Goal: Transaction & Acquisition: Purchase product/service

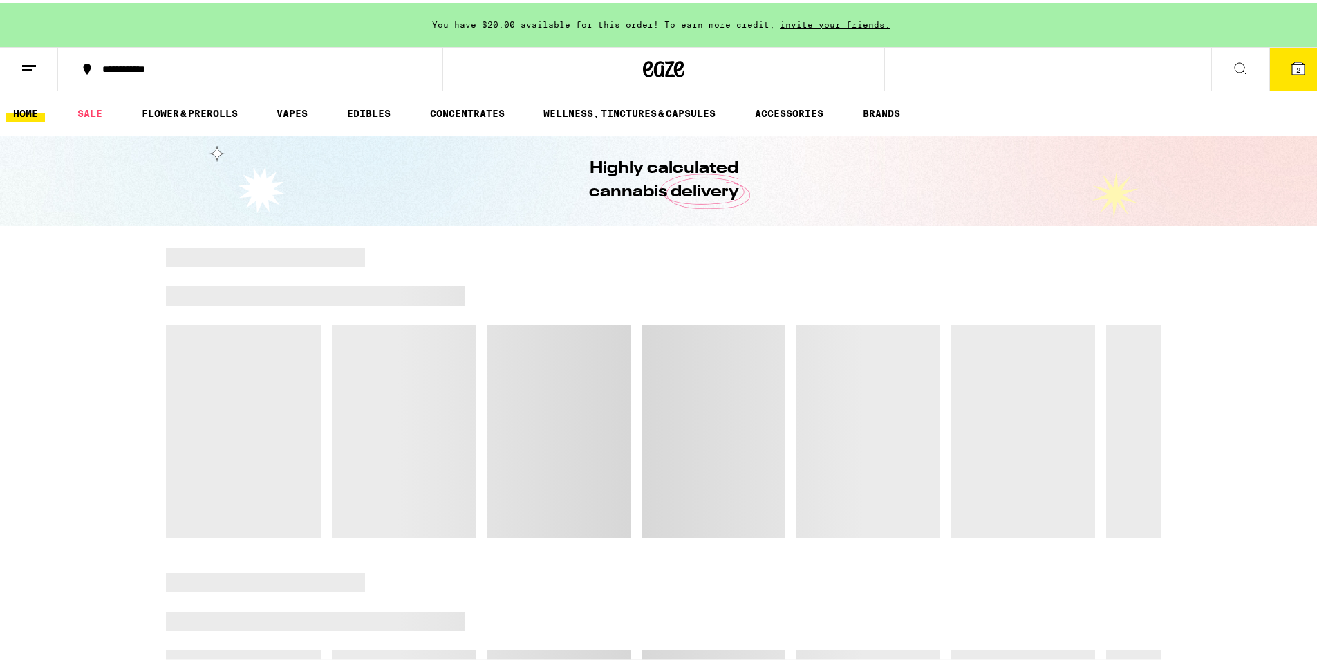
click at [1293, 68] on icon at bounding box center [1299, 65] width 12 height 12
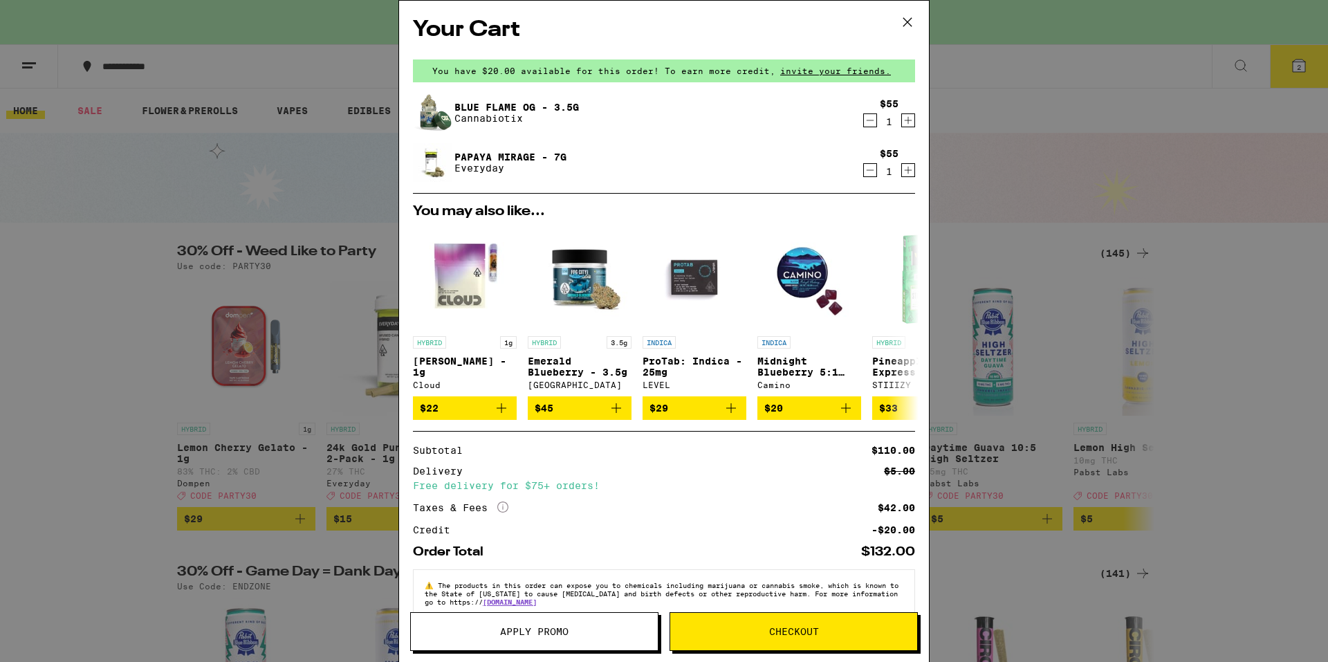
click at [548, 638] on button "Apply Promo" at bounding box center [534, 631] width 248 height 39
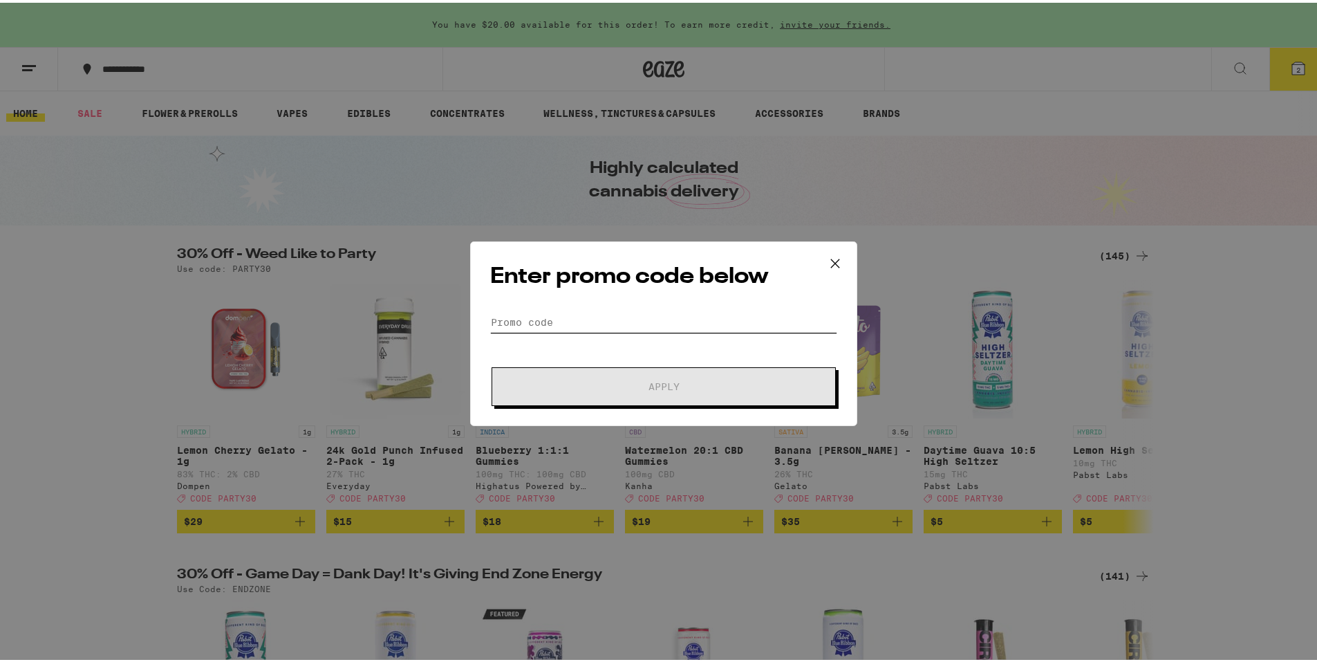
click at [567, 319] on input "Promo Code" at bounding box center [663, 319] width 347 height 21
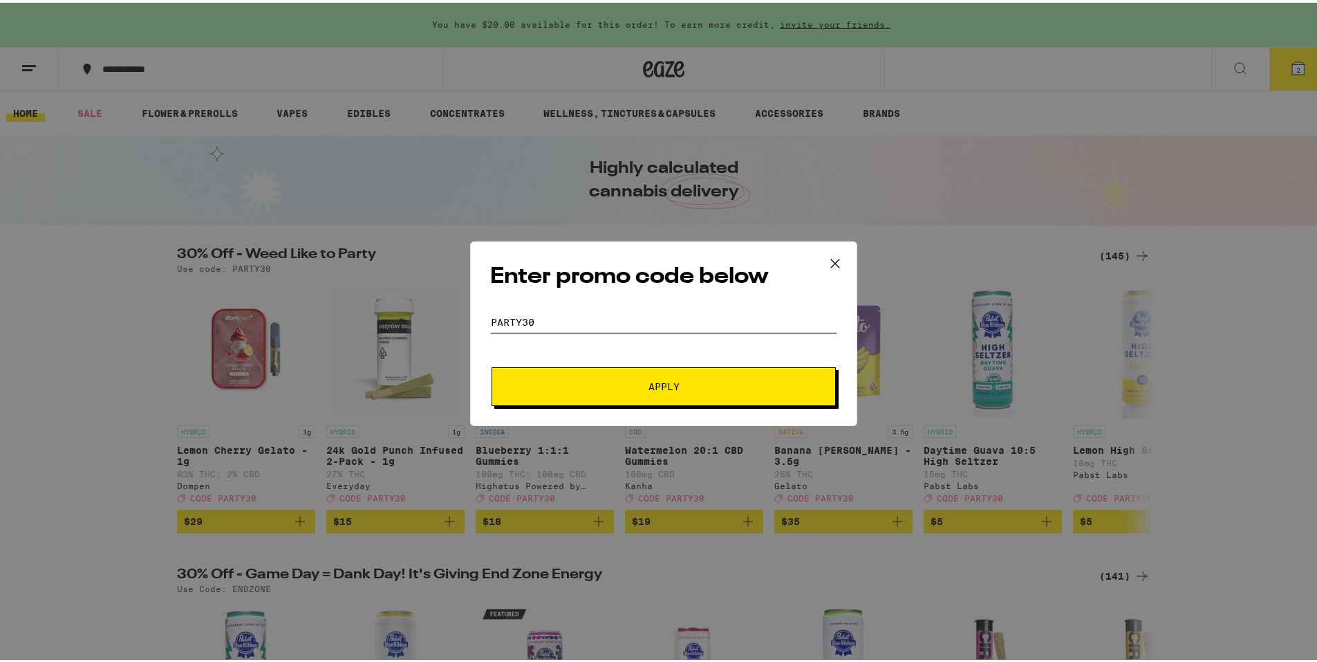
type input "party30"
click at [629, 382] on span "Apply" at bounding box center [663, 384] width 249 height 10
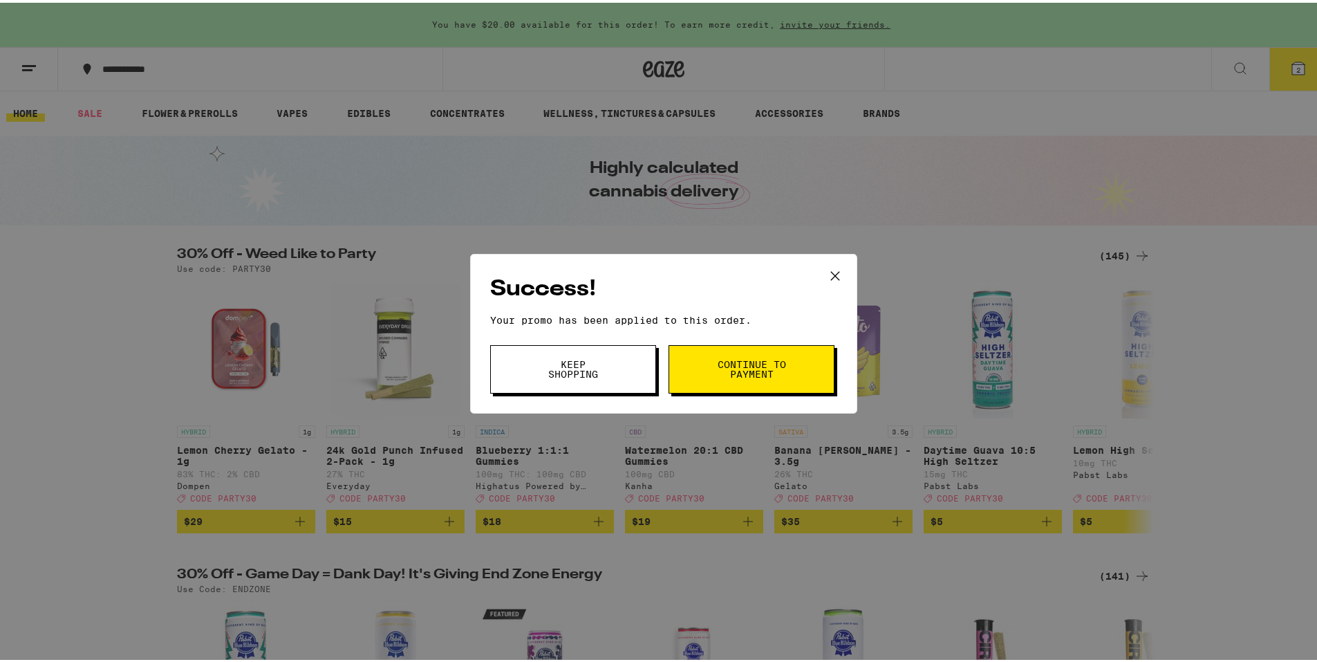
click at [709, 378] on button "Continue to payment" at bounding box center [752, 366] width 166 height 48
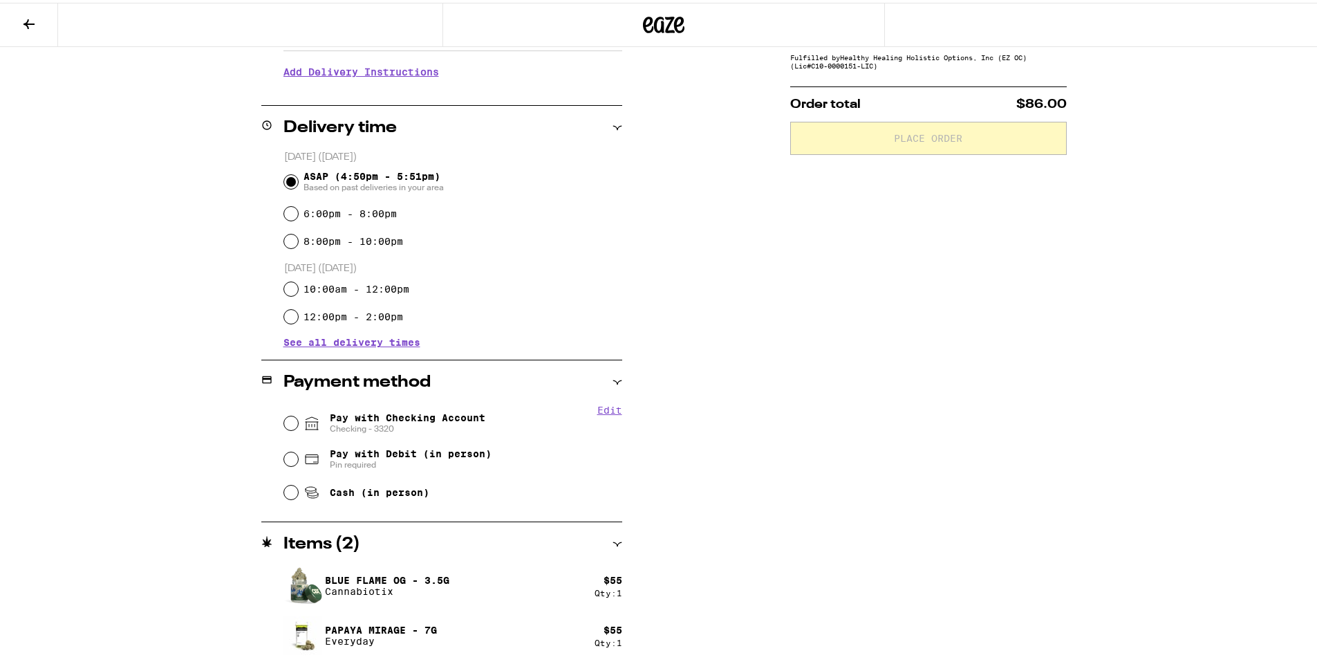
scroll to position [284, 0]
click at [288, 417] on input "Pay with Checking Account Checking - 3320" at bounding box center [291, 418] width 14 height 14
radio input "true"
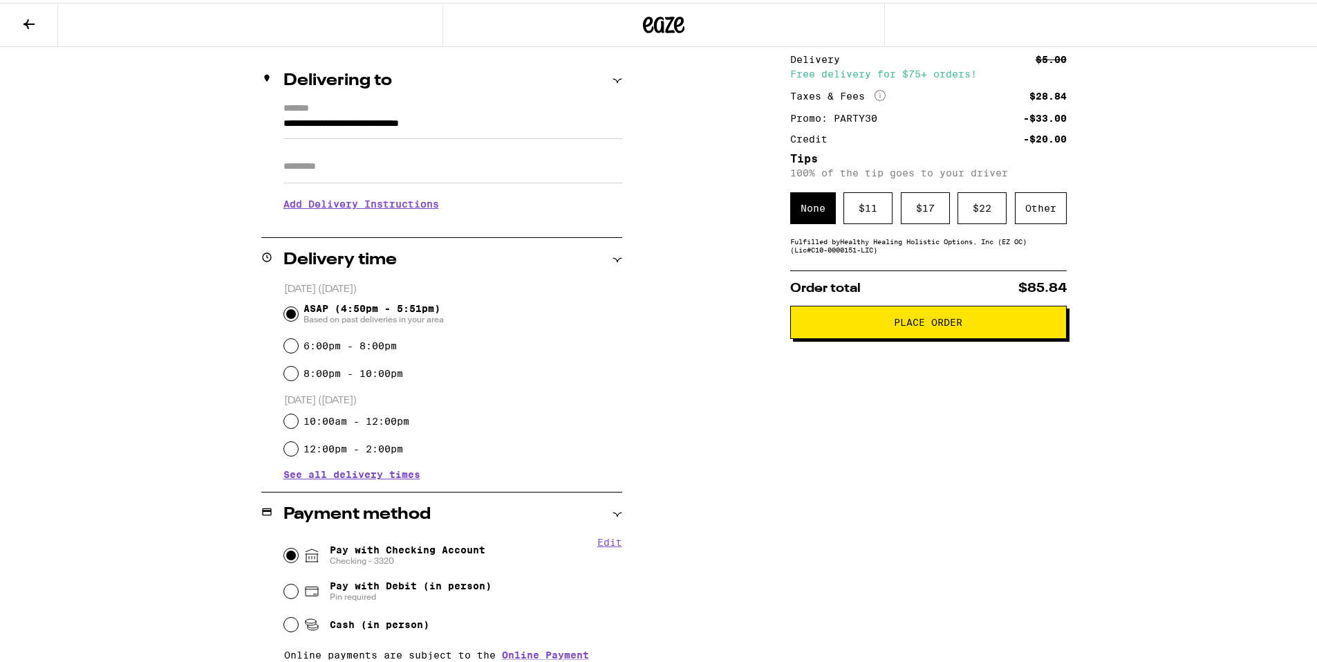
scroll to position [146, 0]
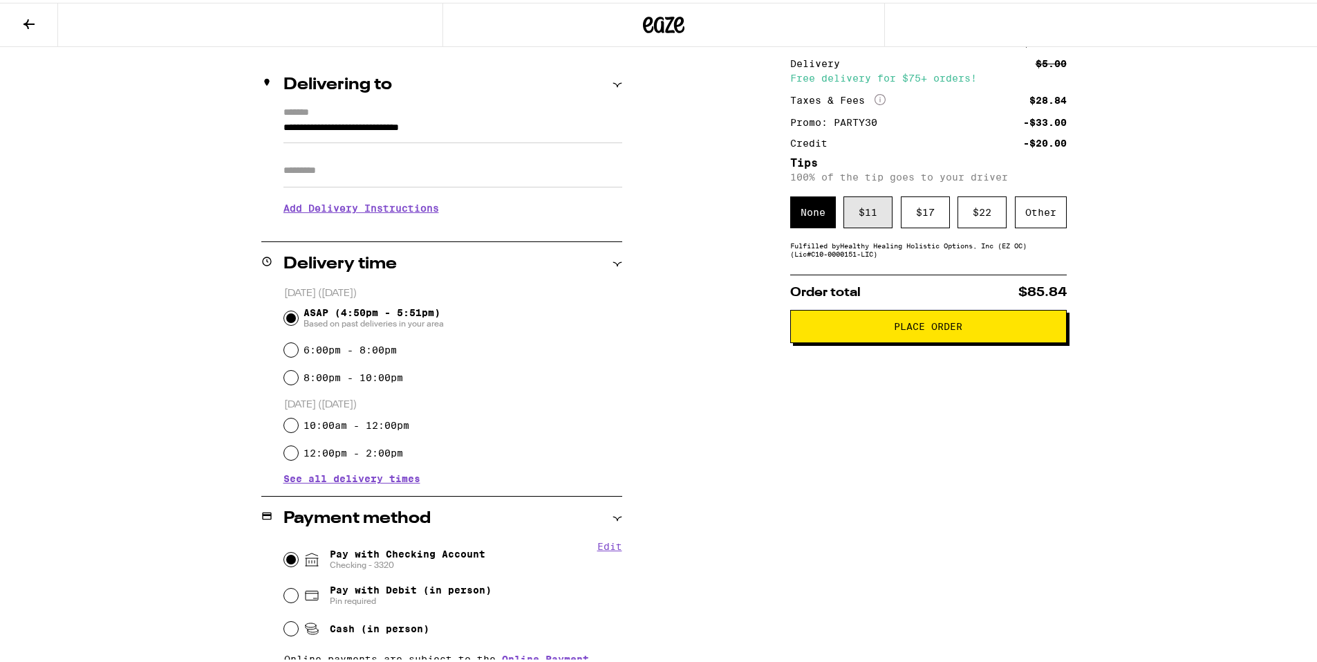
click at [868, 217] on div "$ 11" at bounding box center [868, 210] width 49 height 32
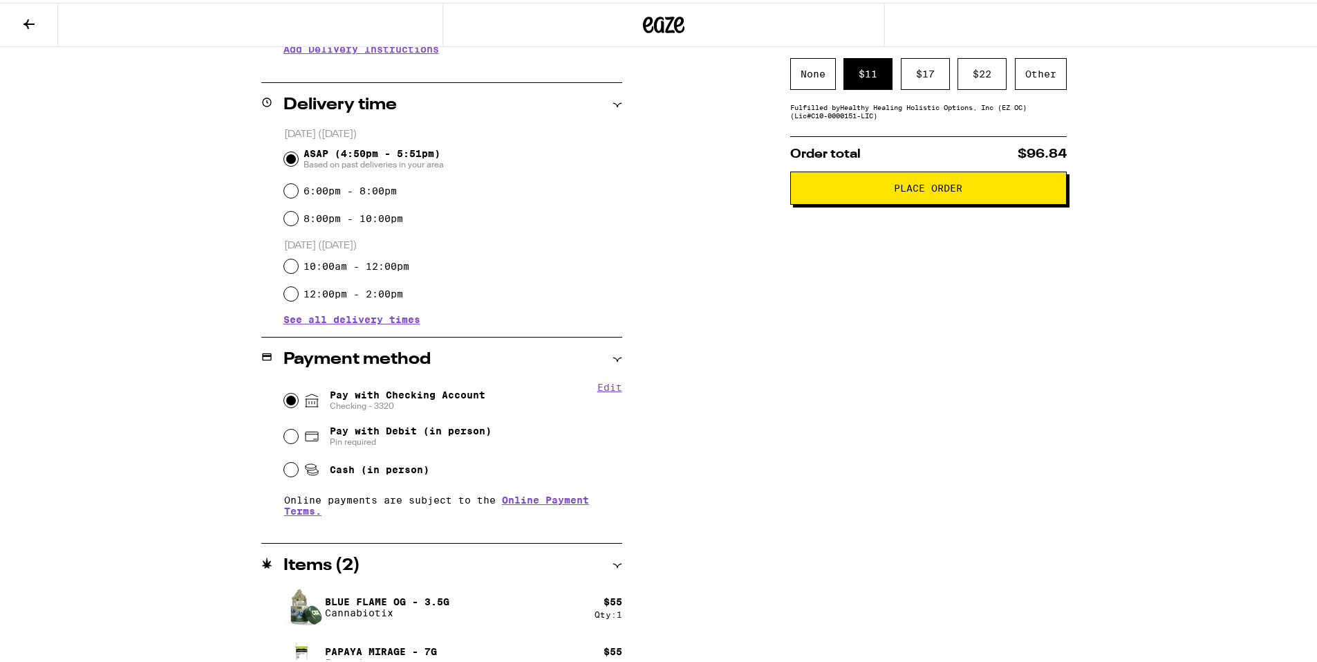
scroll to position [328, 0]
